Goal: Task Accomplishment & Management: Use online tool/utility

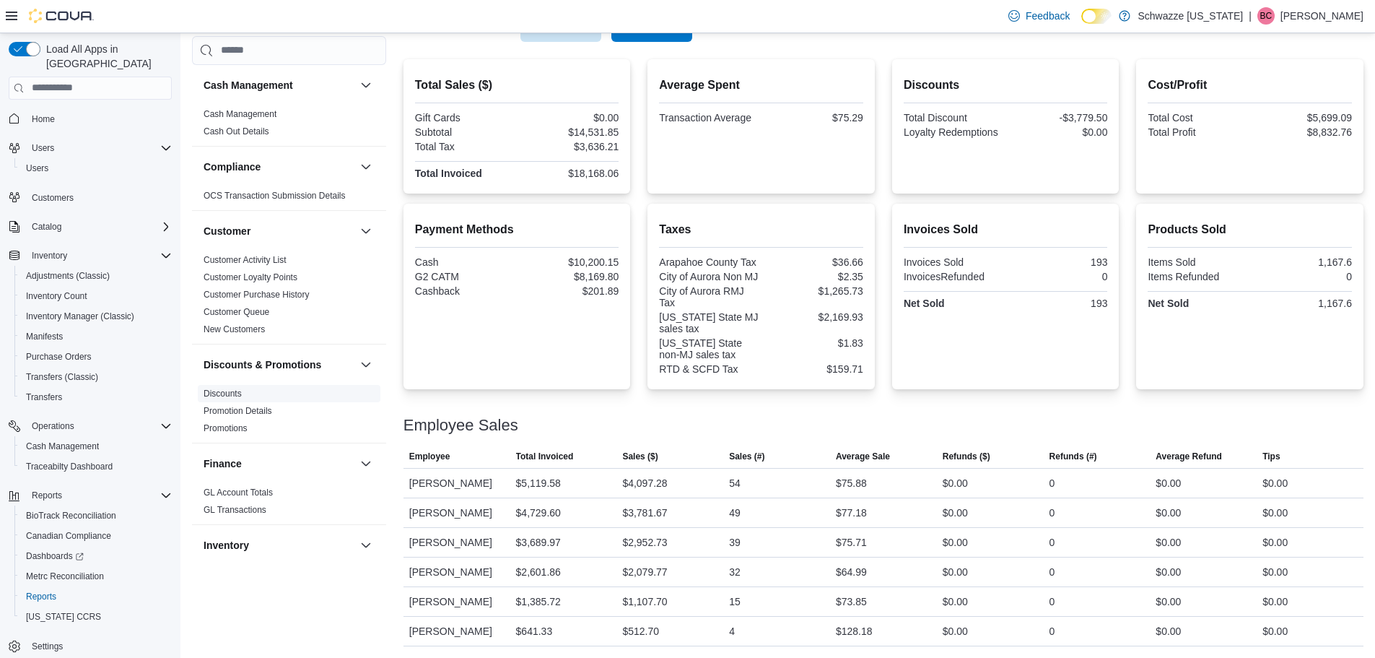
scroll to position [6, 0]
click at [86, 434] on span "Cash Management" at bounding box center [62, 440] width 73 height 12
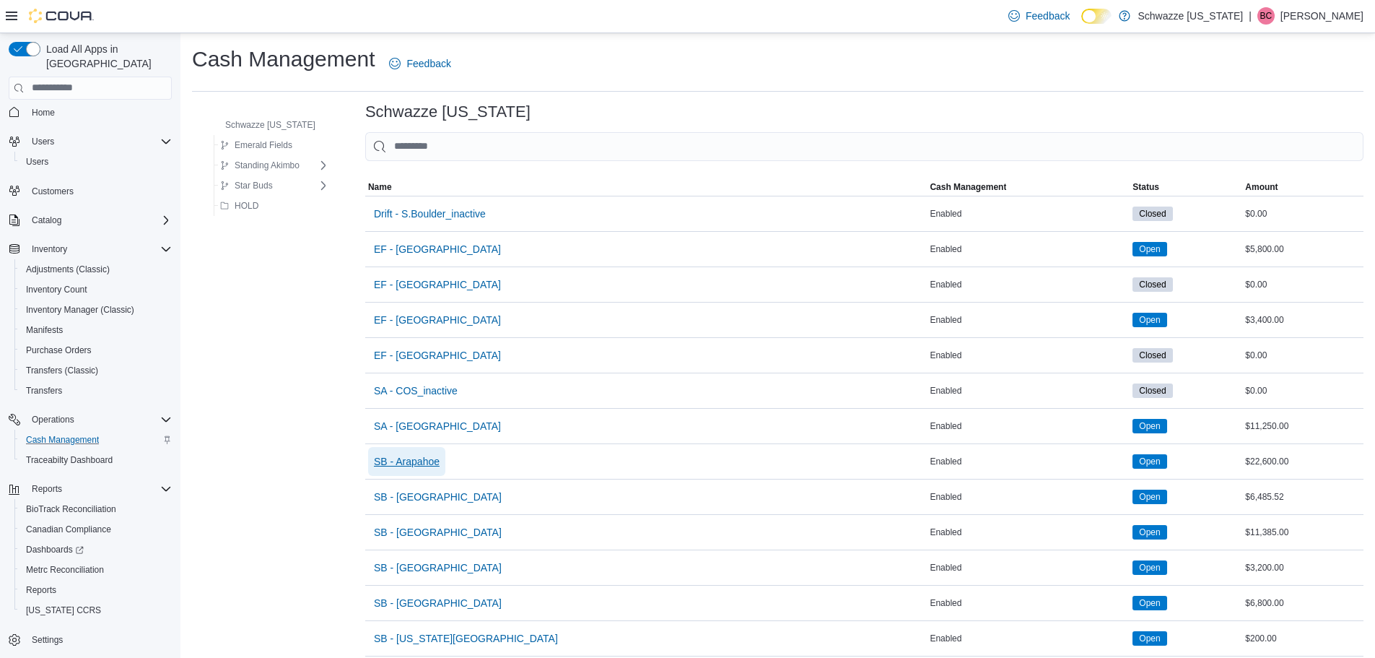
click at [406, 460] on span "SB - Arapahoe" at bounding box center [407, 461] width 66 height 14
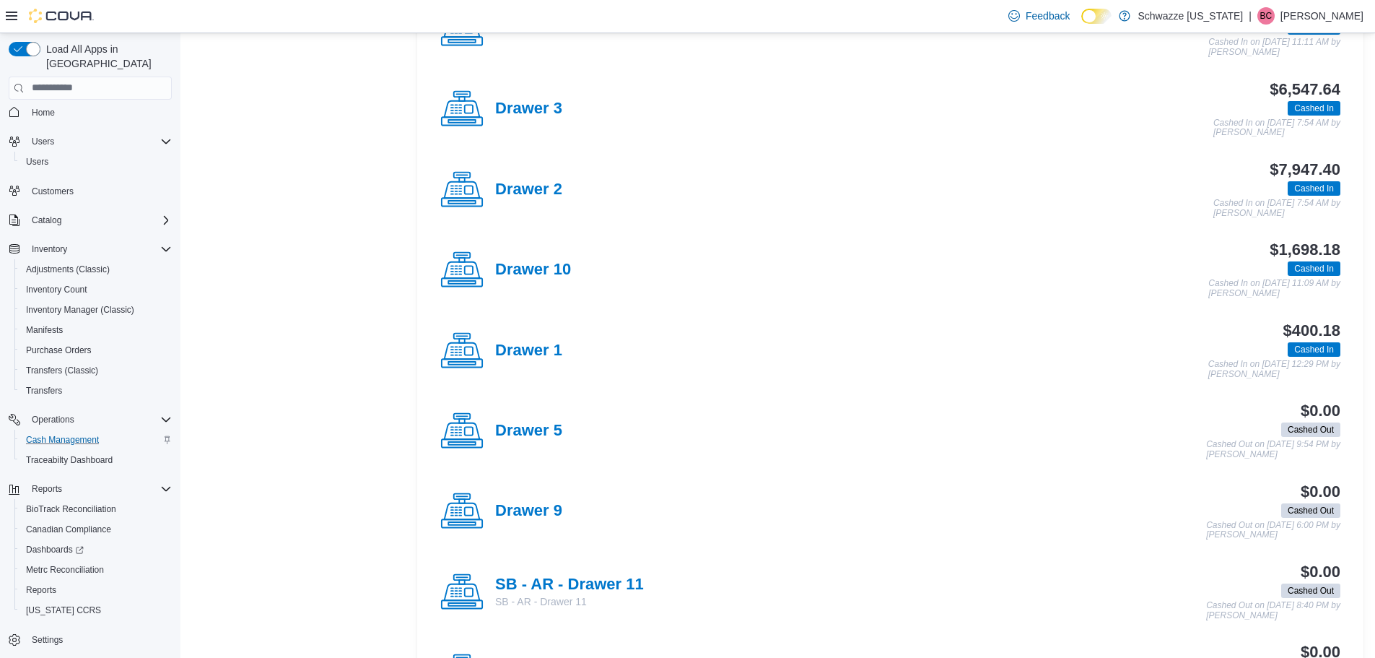
scroll to position [650, 0]
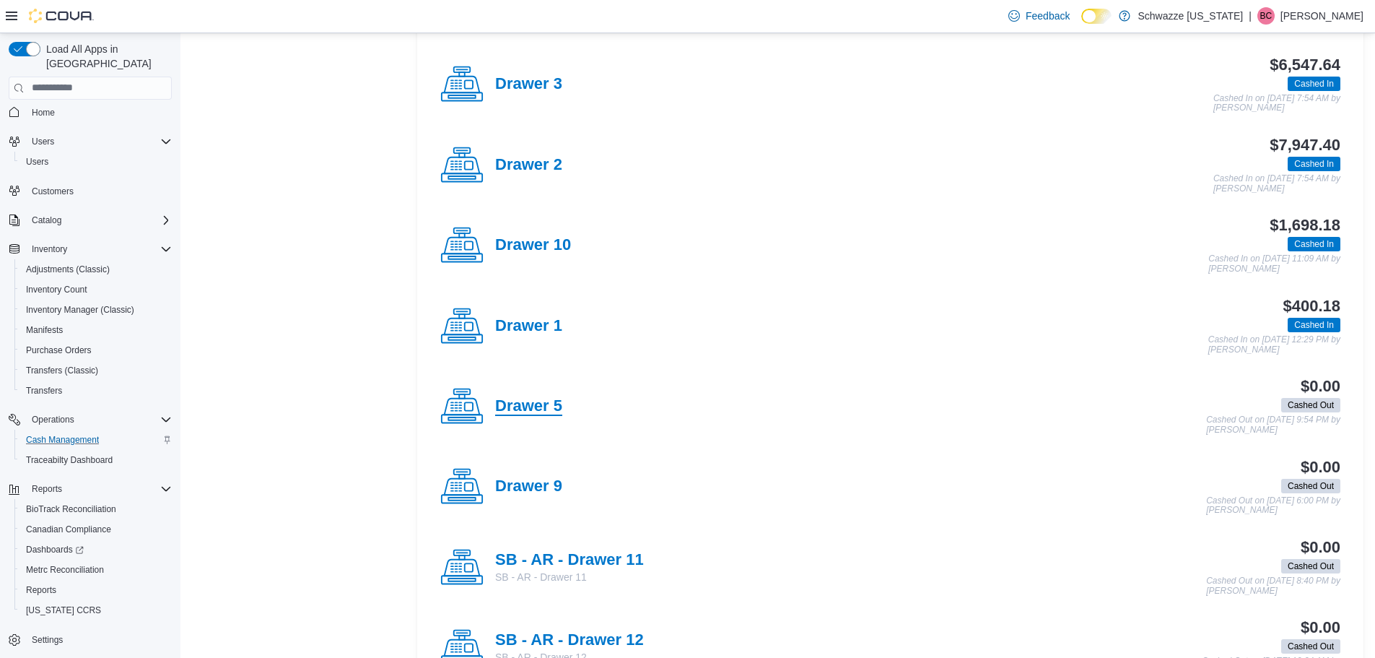
click at [541, 409] on h4 "Drawer 5" at bounding box center [528, 406] width 67 height 19
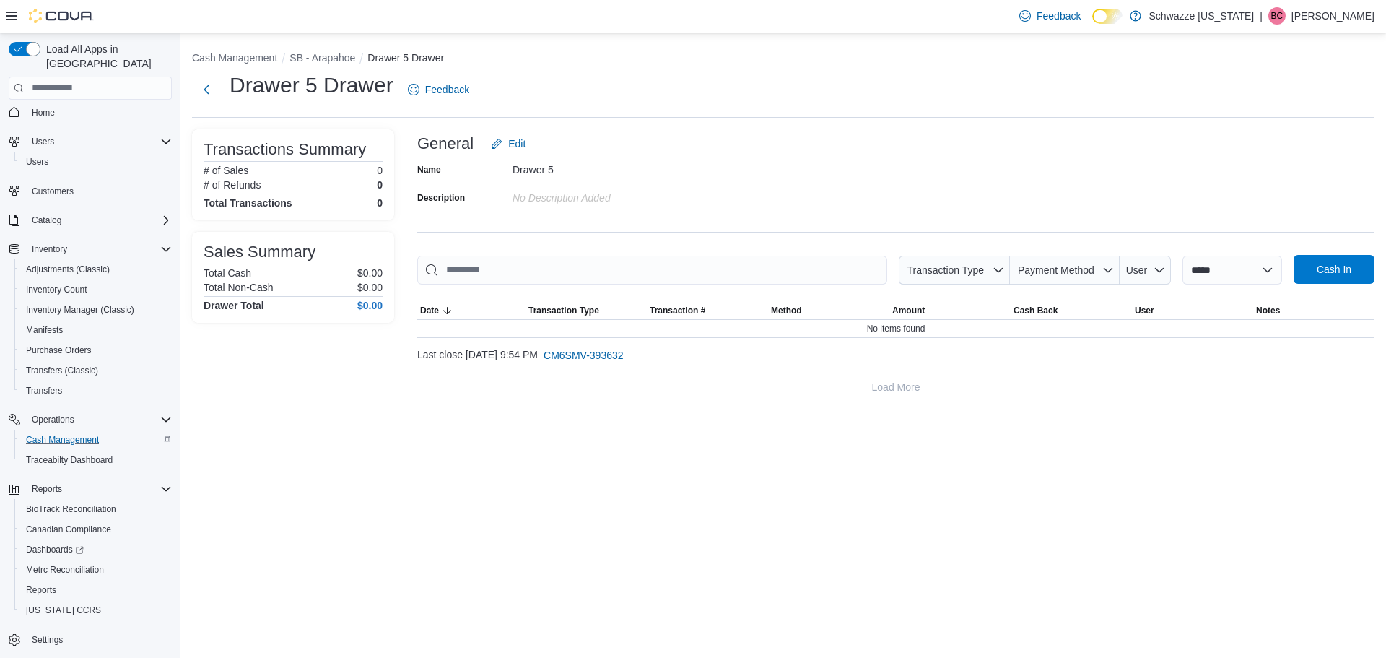
click at [1317, 271] on span "Cash In" at bounding box center [1334, 269] width 35 height 14
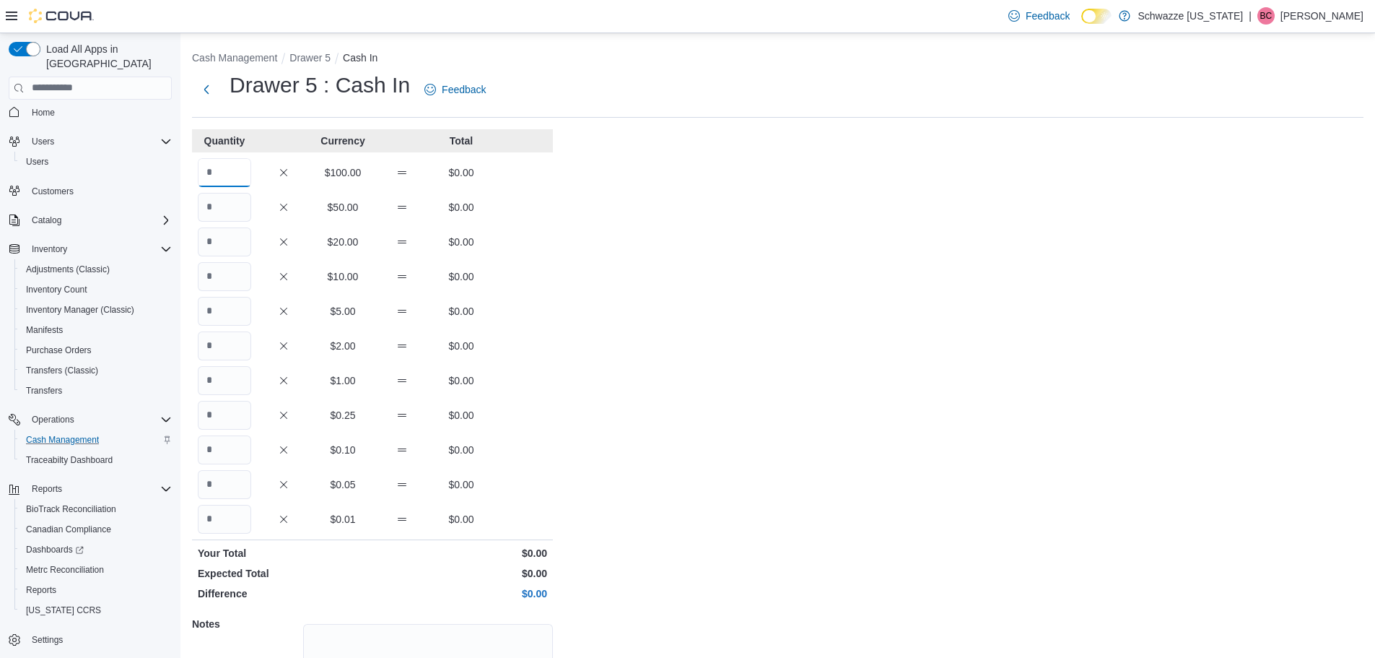
click at [232, 163] on input "Quantity" at bounding box center [224, 172] width 53 height 29
type input "*"
